Goal: Find specific page/section: Find specific page/section

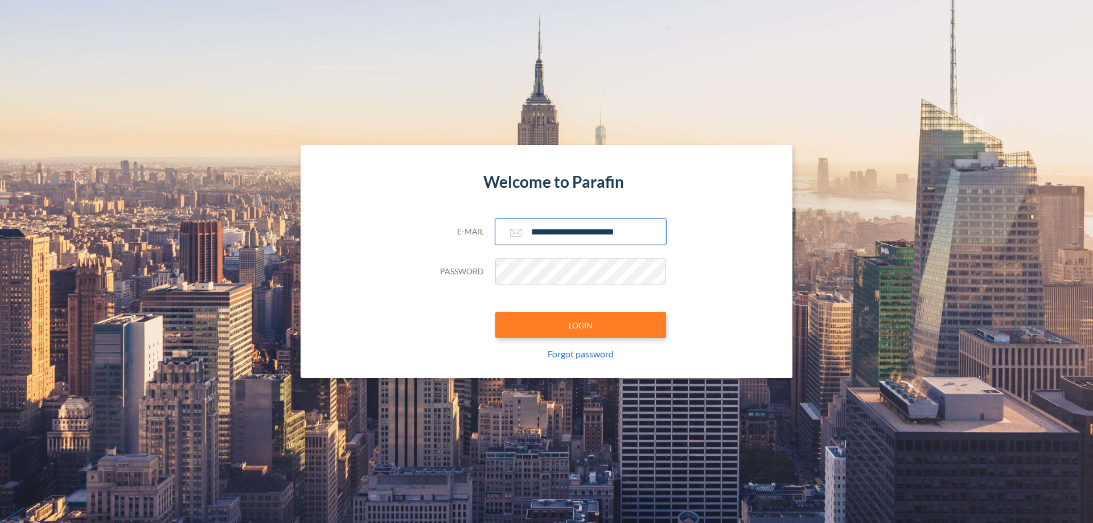
type input "**********"
click at [581, 325] on button "LOGIN" at bounding box center [580, 325] width 171 height 26
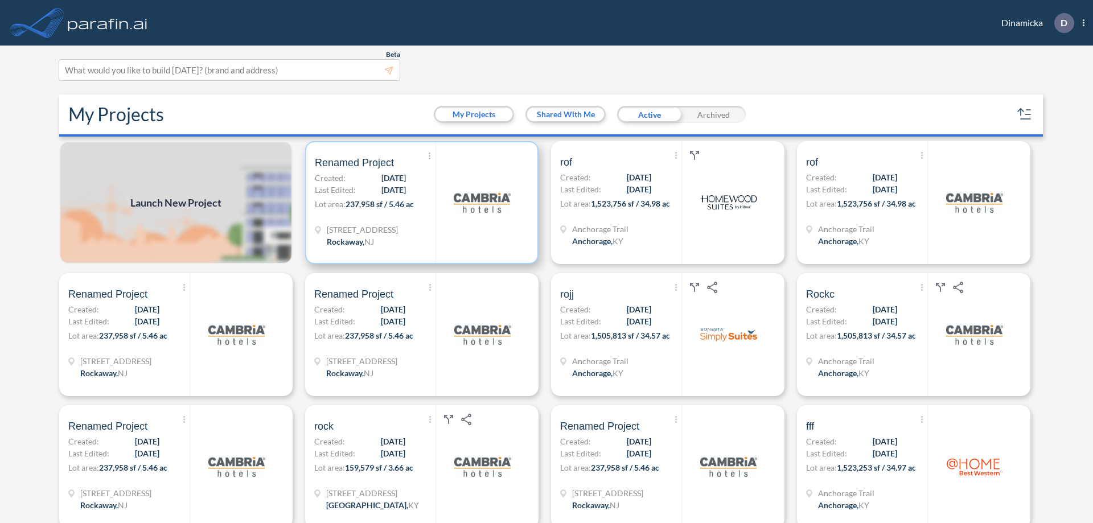
scroll to position [3, 0]
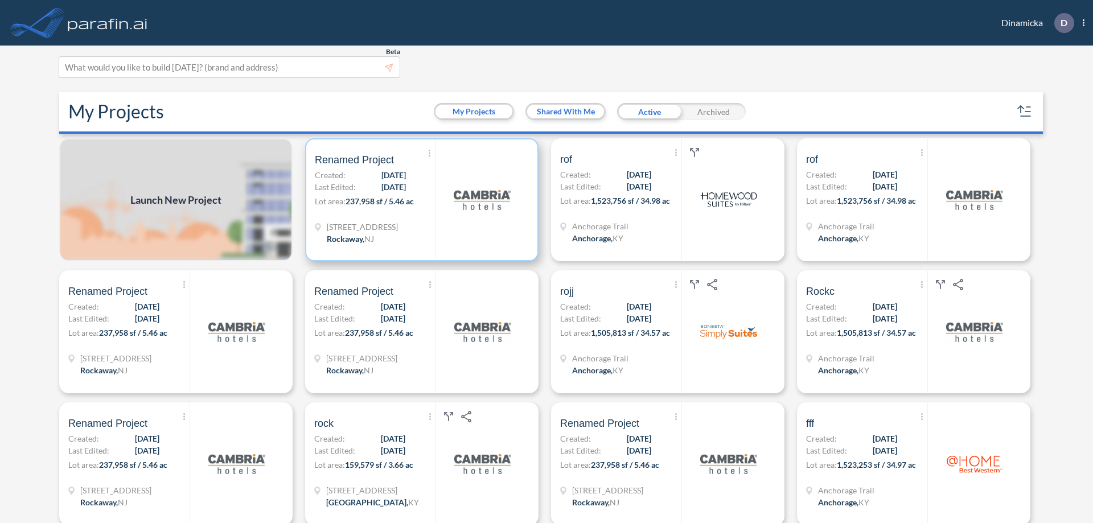
click at [420, 200] on p "Lot area: 237,958 sf / 5.46 ac" at bounding box center [375, 203] width 121 height 17
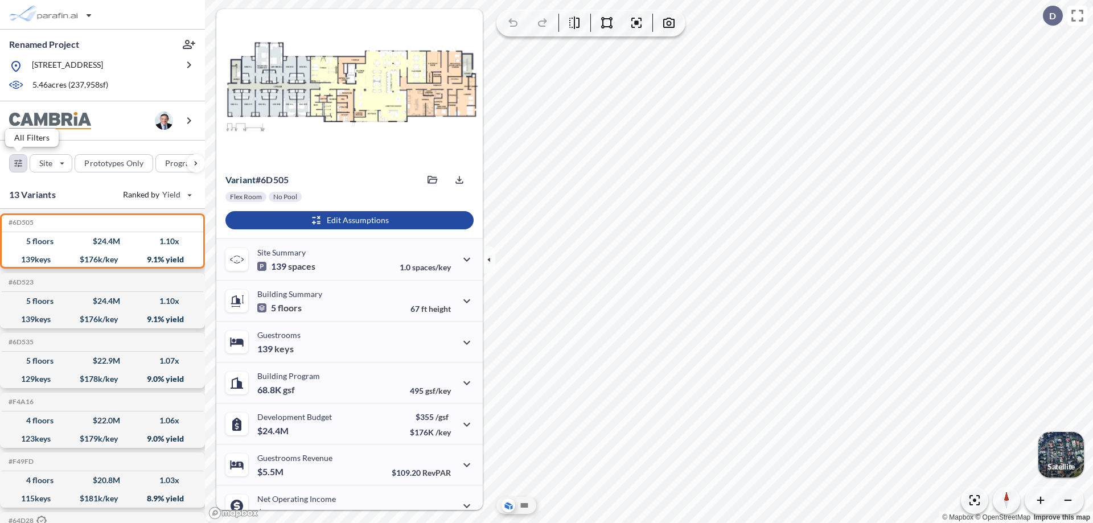
click at [18, 163] on div "button" at bounding box center [18, 163] width 17 height 17
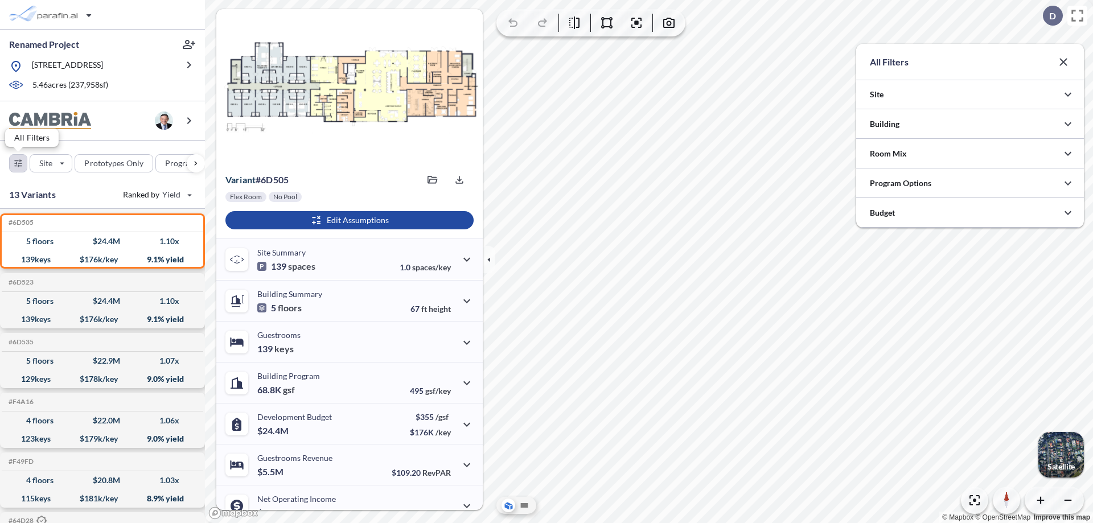
scroll to position [569514, 569286]
click at [1068, 124] on icon "button" at bounding box center [1069, 124] width 14 height 14
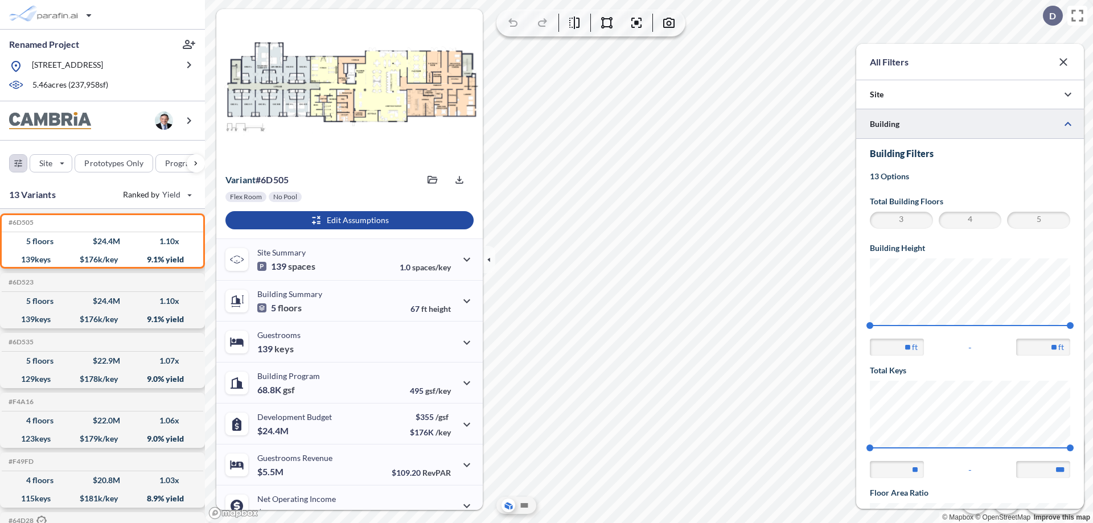
scroll to position [198, 0]
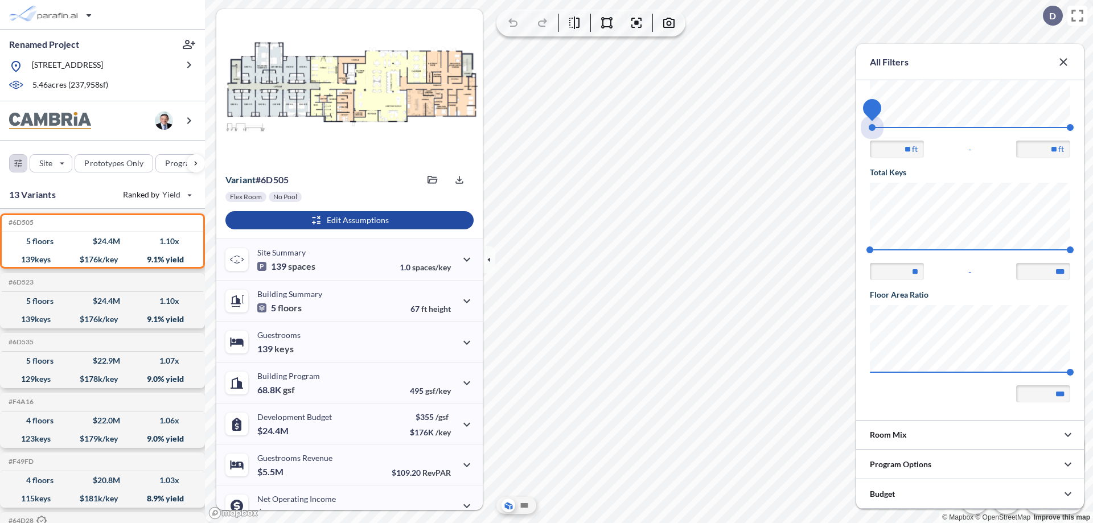
drag, startPoint x: 870, startPoint y: 128, endPoint x: 1071, endPoint y: 128, distance: 200.5
click at [1071, 128] on span "45 67.56" at bounding box center [970, 131] width 200 height 9
type input "**"
